Goal: Task Accomplishment & Management: Use online tool/utility

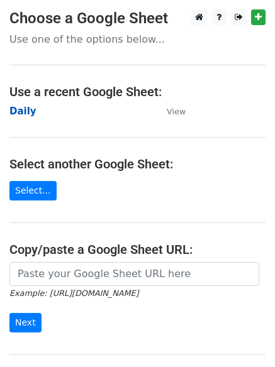
click at [31, 111] on strong "Daily" at bounding box center [22, 111] width 27 height 11
click at [21, 110] on strong "Daily" at bounding box center [22, 111] width 27 height 11
click at [25, 109] on strong "Daily" at bounding box center [22, 111] width 27 height 11
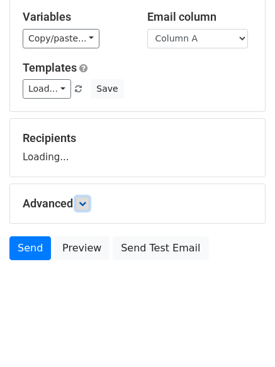
drag, startPoint x: 83, startPoint y: 200, endPoint x: 89, endPoint y: 208, distance: 9.9
click at [83, 199] on link at bounding box center [82, 204] width 14 height 14
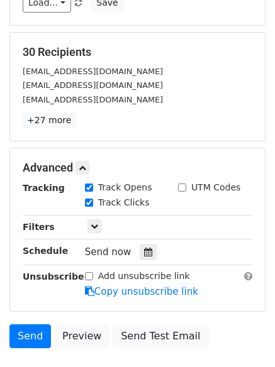
scroll to position [236, 0]
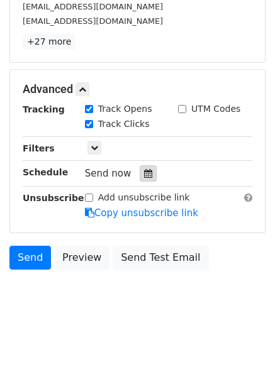
click at [144, 171] on icon at bounding box center [148, 173] width 8 height 9
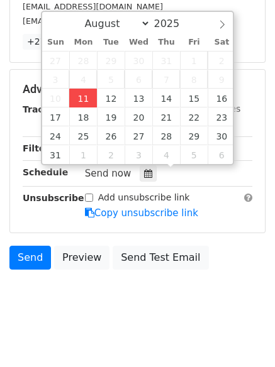
type input "2025-08-11 12:00"
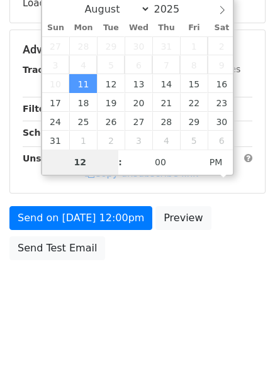
scroll to position [224, 0]
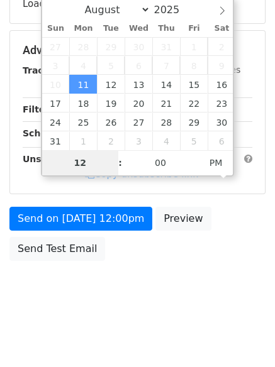
type input "4"
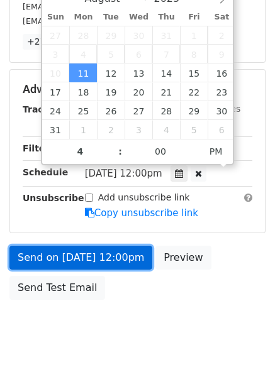
type input "2025-08-11 16:00"
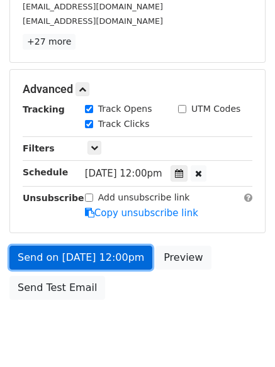
click at [94, 257] on link "Send on Aug 11 at 12:00pm" at bounding box center [80, 258] width 143 height 24
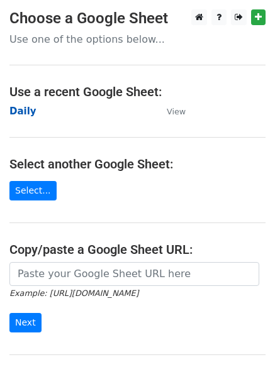
click at [23, 114] on strong "Daily" at bounding box center [22, 111] width 27 height 11
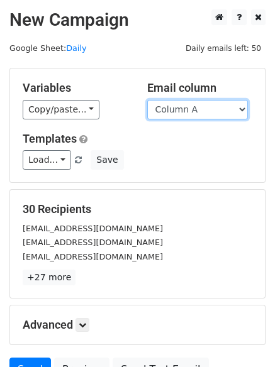
click at [202, 113] on select "Column A Column B Column C" at bounding box center [197, 109] width 101 height 19
select select "Column B"
click at [147, 100] on select "Column A Column B Column C" at bounding box center [197, 109] width 101 height 19
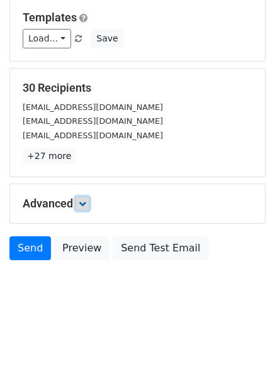
click at [83, 205] on icon at bounding box center [83, 204] width 8 height 8
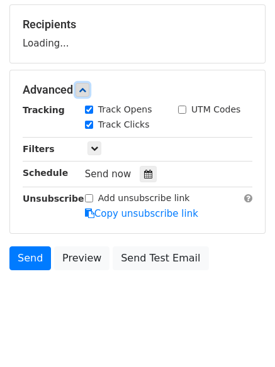
scroll to position [185, 0]
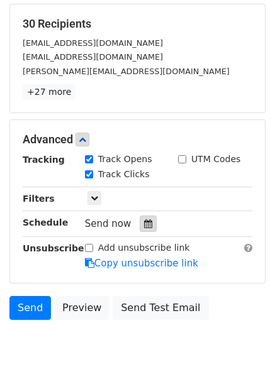
click at [144, 224] on icon at bounding box center [148, 223] width 8 height 9
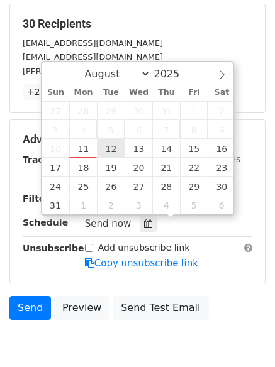
type input "2025-08-12 12:00"
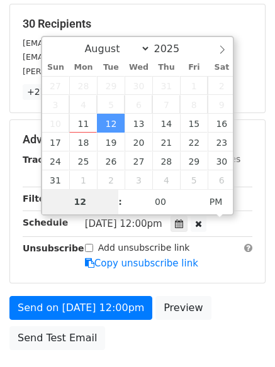
type input "5"
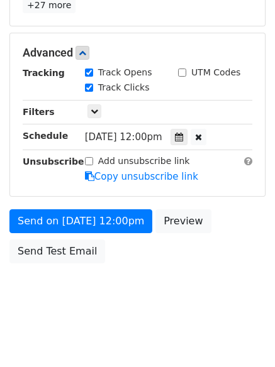
scroll to position [520, 0]
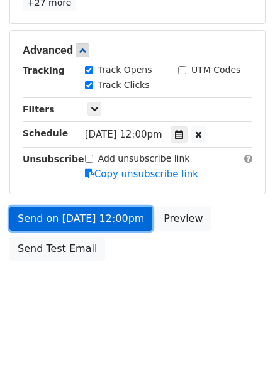
type input "2025-08-12 17:00"
click at [88, 217] on link "Send on Aug 12 at 12:00pm" at bounding box center [80, 219] width 143 height 24
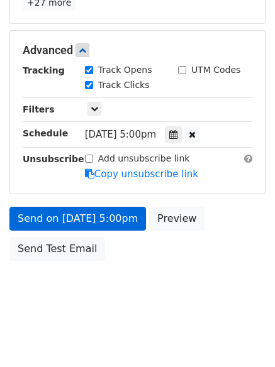
scroll to position [224, 0]
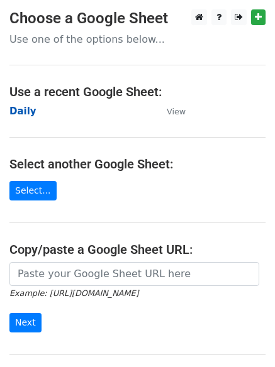
click at [26, 114] on strong "Daily" at bounding box center [22, 111] width 27 height 11
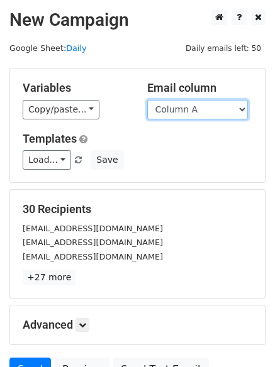
drag, startPoint x: 184, startPoint y: 109, endPoint x: 183, endPoint y: 116, distance: 6.4
click at [184, 109] on select "Column A Column B Column C" at bounding box center [197, 109] width 101 height 19
select select "Column C"
click at [147, 100] on select "Column A Column B Column C" at bounding box center [197, 109] width 101 height 19
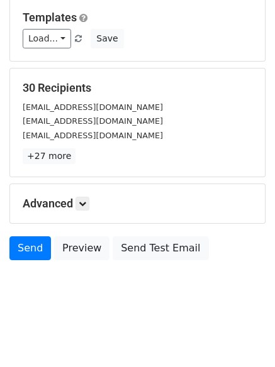
click at [91, 193] on div "Advanced Tracking Track Opens UTM Codes Track Clicks Filters Only include sprea…" at bounding box center [137, 203] width 255 height 39
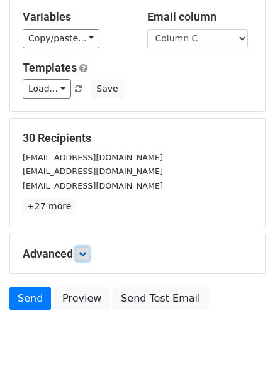
click at [89, 247] on link at bounding box center [82, 254] width 14 height 14
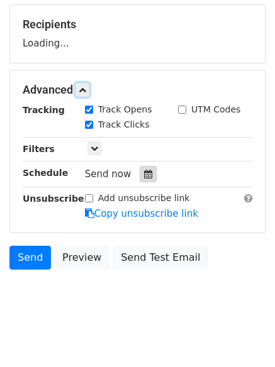
scroll to position [185, 0]
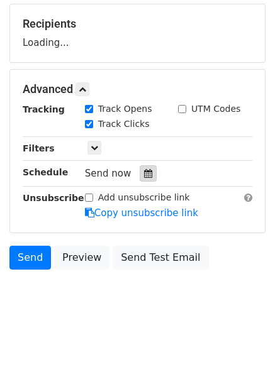
click at [147, 170] on div at bounding box center [148, 173] width 17 height 16
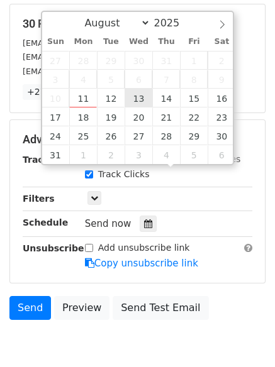
type input "2025-08-13 12:00"
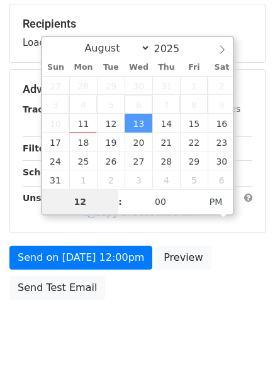
type input "6"
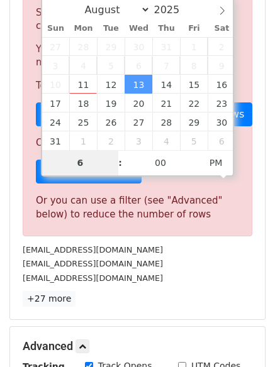
scroll to position [520, 0]
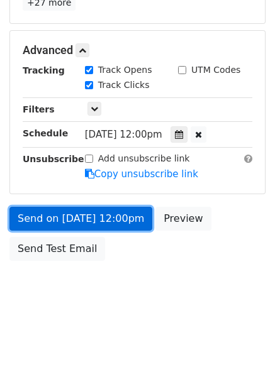
type input "2025-08-13 18:00"
click at [87, 209] on link "Send on Aug 13 at 12:00pm" at bounding box center [80, 219] width 143 height 24
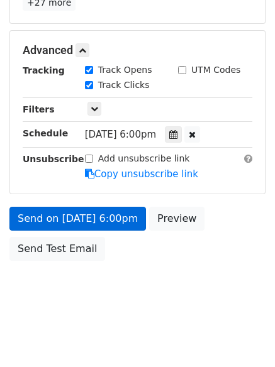
scroll to position [224, 0]
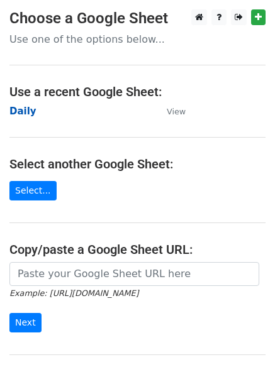
click at [28, 110] on strong "Daily" at bounding box center [22, 111] width 27 height 11
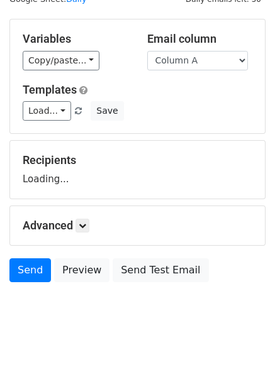
scroll to position [71, 0]
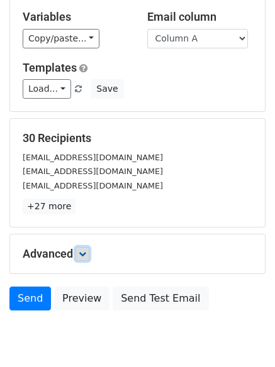
click at [83, 257] on icon at bounding box center [83, 254] width 8 height 8
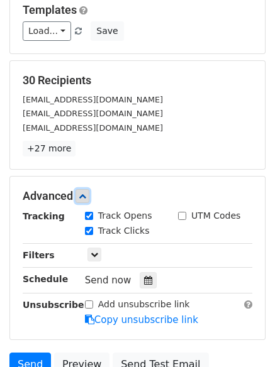
scroll to position [213, 0]
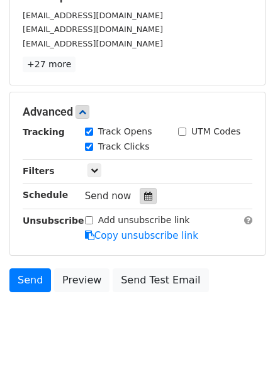
click at [140, 194] on div at bounding box center [148, 196] width 17 height 16
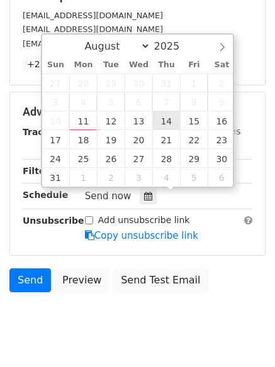
type input "[DATE] 12:00"
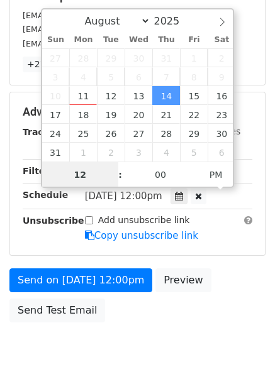
scroll to position [1, 0]
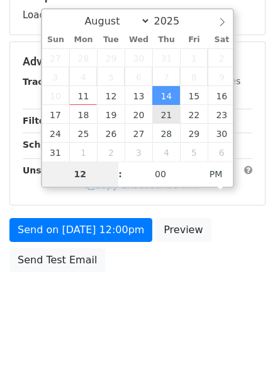
type input "7"
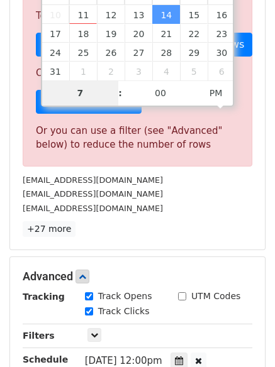
scroll to position [520, 0]
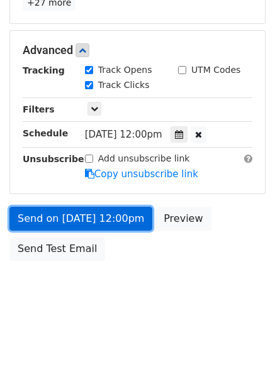
type input "[DATE] 19:00"
click at [78, 214] on link "Send on [DATE] 12:00pm" at bounding box center [80, 219] width 143 height 24
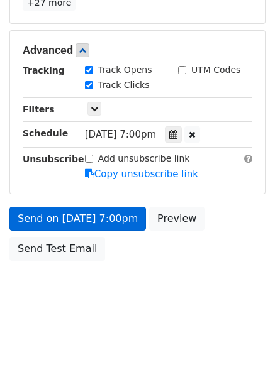
scroll to position [224, 0]
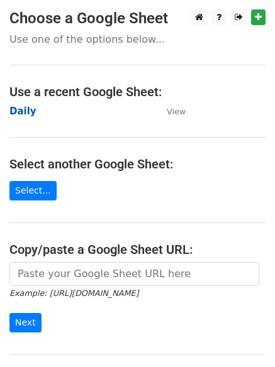
click at [25, 110] on strong "Daily" at bounding box center [22, 111] width 27 height 11
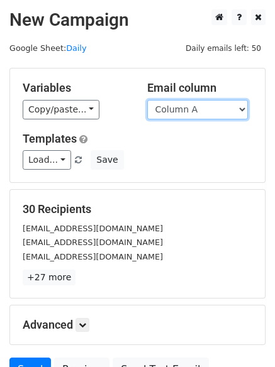
drag, startPoint x: 0, startPoint y: 0, endPoint x: 182, endPoint y: 119, distance: 217.1
click at [182, 114] on select "Column A Column B Column C" at bounding box center [197, 109] width 101 height 19
select select "Column B"
click at [147, 100] on select "Column A Column B Column C" at bounding box center [197, 109] width 101 height 19
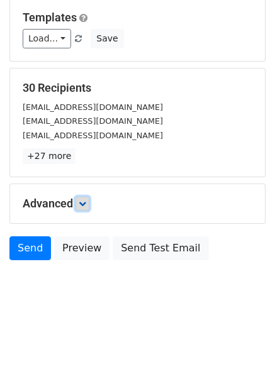
click at [79, 197] on link at bounding box center [82, 204] width 14 height 14
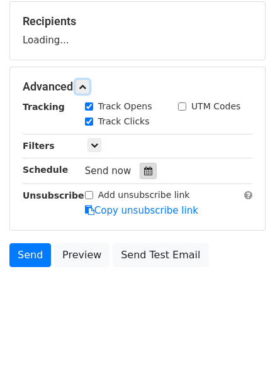
scroll to position [190, 0]
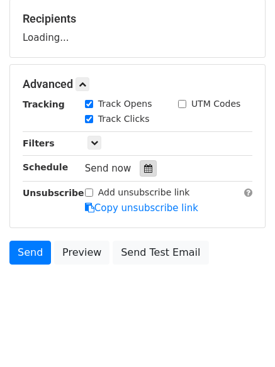
click at [146, 170] on div at bounding box center [148, 168] width 17 height 16
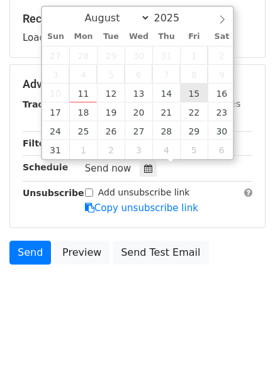
type input "2025-08-15 12:00"
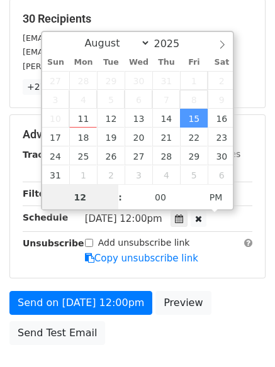
scroll to position [1, 0]
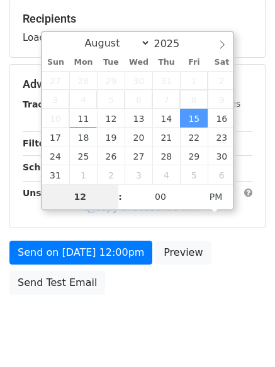
type input "8"
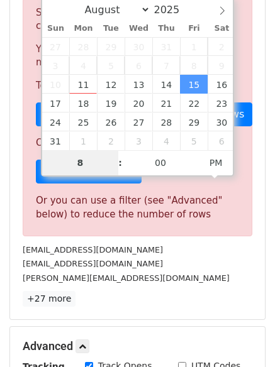
scroll to position [520, 0]
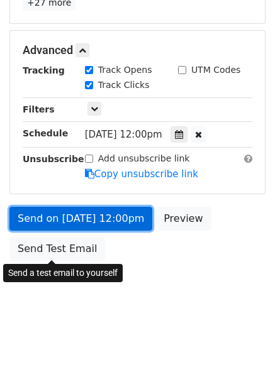
type input "2025-08-15 20:00"
click at [82, 214] on link "Send on Aug 15 at 12:00pm" at bounding box center [80, 219] width 143 height 24
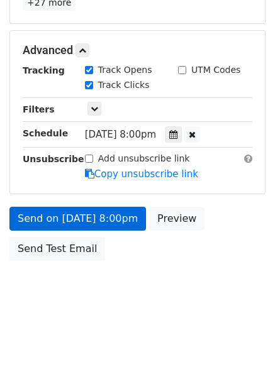
scroll to position [224, 0]
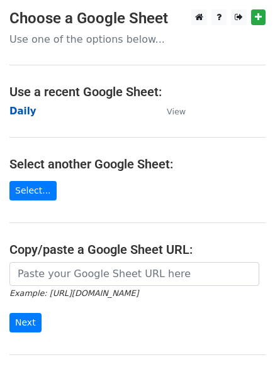
click at [21, 109] on strong "Daily" at bounding box center [22, 111] width 27 height 11
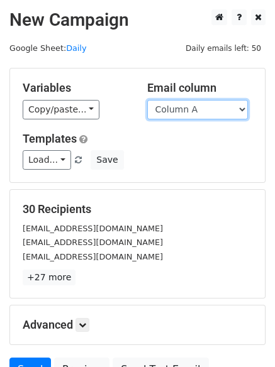
click at [193, 113] on select "Column A Column B Column C" at bounding box center [197, 109] width 101 height 19
select select "Column C"
click at [147, 100] on select "Column A Column B Column C" at bounding box center [197, 109] width 101 height 19
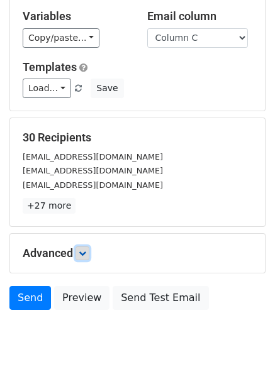
click at [86, 250] on icon at bounding box center [83, 254] width 8 height 8
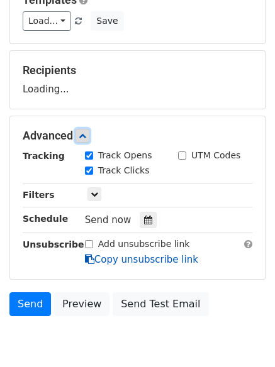
scroll to position [193, 0]
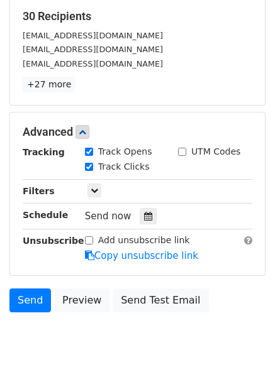
click at [140, 166] on label "Track Clicks" at bounding box center [124, 166] width 52 height 13
click at [93, 166] on input "Track Clicks" at bounding box center [89, 167] width 8 height 8
click at [107, 164] on label "Track Clicks" at bounding box center [124, 166] width 52 height 13
click at [93, 164] on input "Track Clicks" at bounding box center [89, 167] width 8 height 8
checkbox input "true"
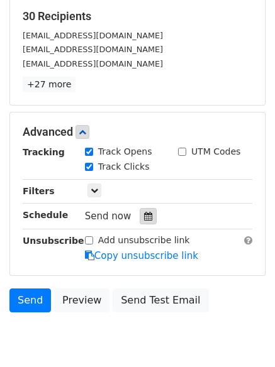
click at [140, 216] on div at bounding box center [148, 216] width 17 height 16
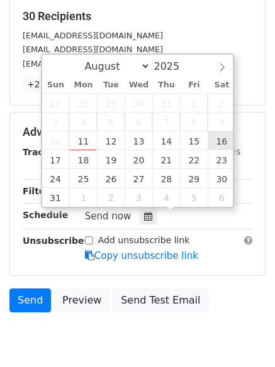
type input "[DATE] 12:00"
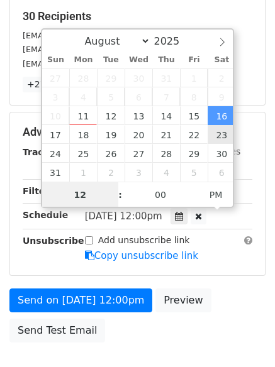
scroll to position [1, 0]
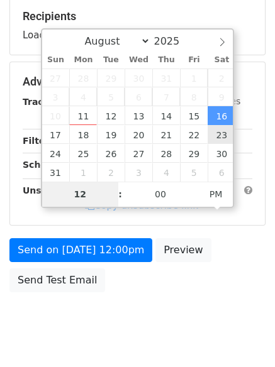
type input "9"
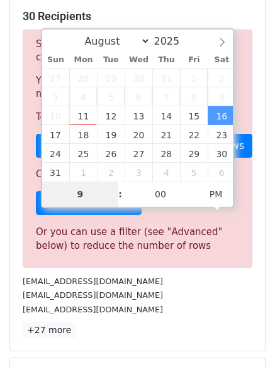
scroll to position [520, 0]
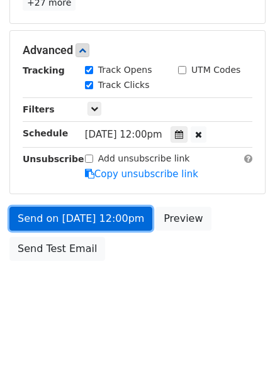
type input "[DATE] 21:00"
click at [107, 221] on link "Send on [DATE] 12:00pm" at bounding box center [80, 219] width 143 height 24
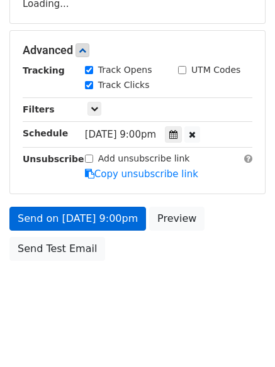
scroll to position [275, 0]
